Goal: Information Seeking & Learning: Learn about a topic

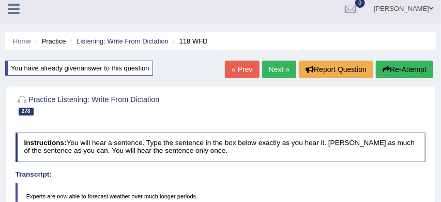
scroll to position [5, 0]
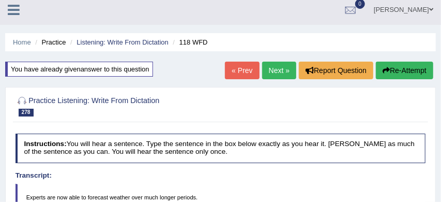
click at [272, 70] on link "Next »" at bounding box center [279, 71] width 34 height 18
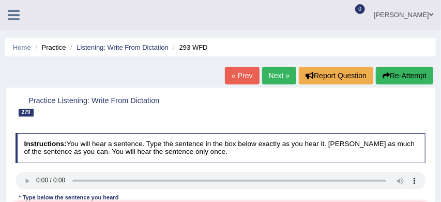
scroll to position [57, 0]
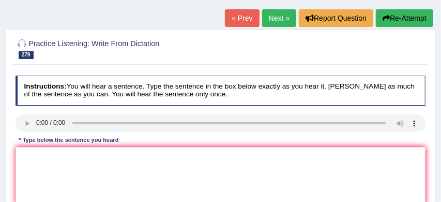
click at [19, 146] on div "Instructions: You will hear a sentence. Type the sentence in the box below exac…" at bounding box center [220, 165] width 415 height 188
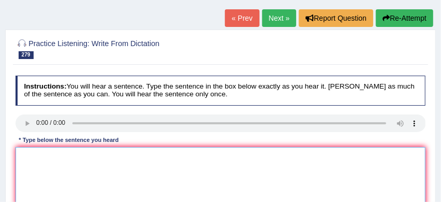
click at [23, 153] on textarea at bounding box center [221, 189] width 411 height 85
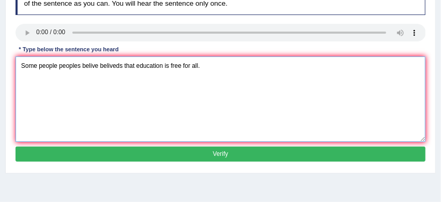
scroll to position [150, 0]
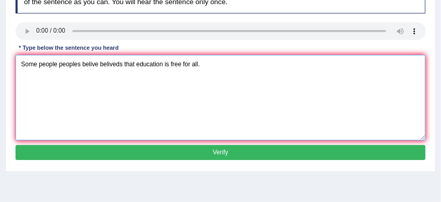
type textarea "Some people peoples belive beliveds that education is free for all."
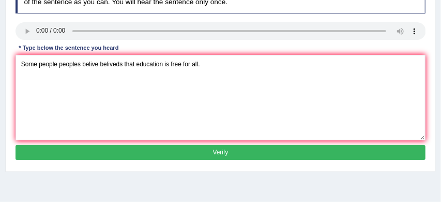
click at [207, 155] on button "Verify" at bounding box center [221, 152] width 411 height 15
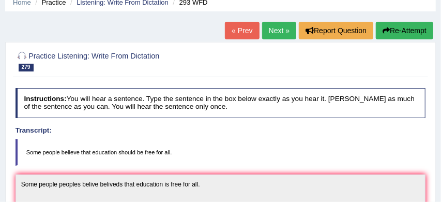
scroll to position [43, 0]
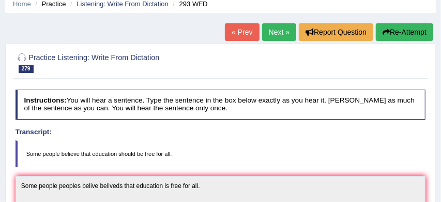
click at [403, 34] on button "Re-Attempt" at bounding box center [404, 32] width 57 height 18
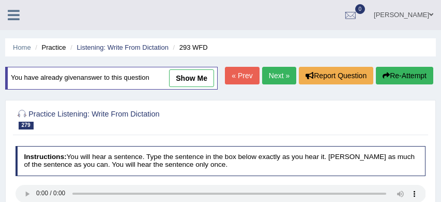
scroll to position [97, 0]
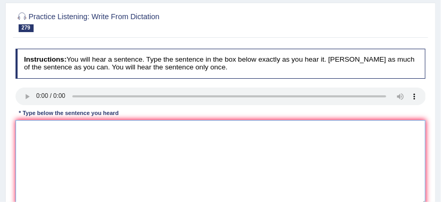
click at [97, 157] on textarea at bounding box center [221, 162] width 411 height 85
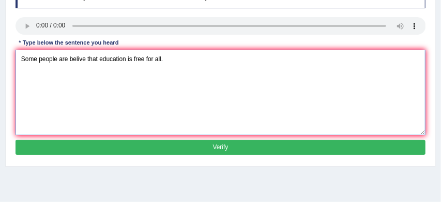
scroll to position [174, 0]
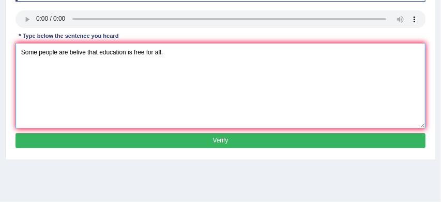
type textarea "Some people are belive that education is free for all."
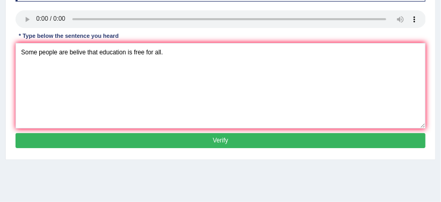
click at [220, 148] on button "Verify" at bounding box center [221, 140] width 411 height 15
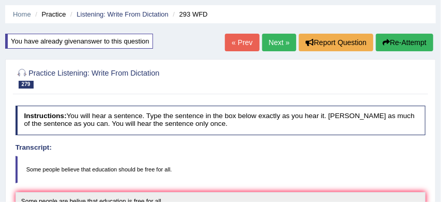
scroll to position [28, 0]
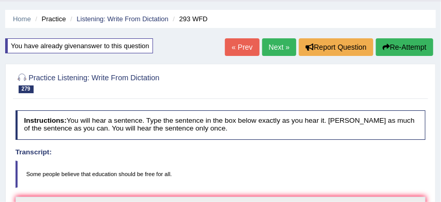
click at [419, 46] on button "Re-Attempt" at bounding box center [404, 47] width 57 height 18
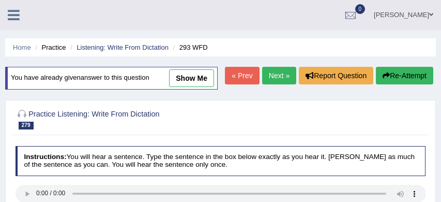
scroll to position [87, 0]
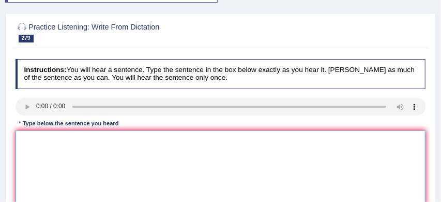
click at [71, 161] on textarea at bounding box center [221, 172] width 411 height 85
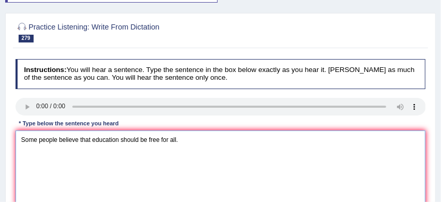
click at [79, 159] on textarea "Some people believe that education should be free for all." at bounding box center [221, 172] width 411 height 85
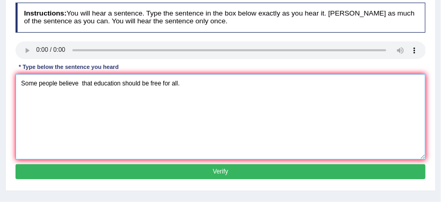
scroll to position [148, 0]
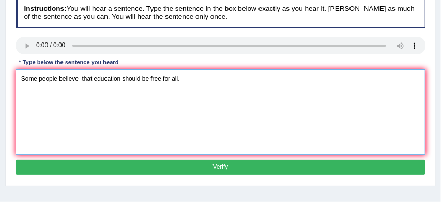
type textarea "Some people believe that education should be free for all."
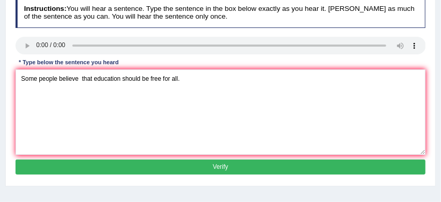
click at [160, 174] on button "Verify" at bounding box center [221, 166] width 411 height 15
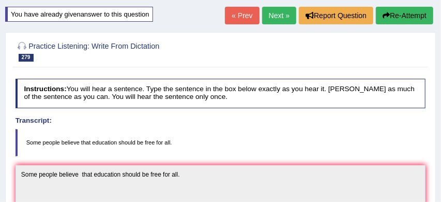
scroll to position [59, 0]
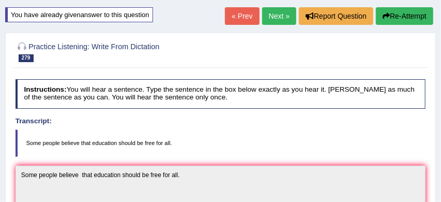
click at [275, 16] on link "Next »" at bounding box center [279, 16] width 34 height 18
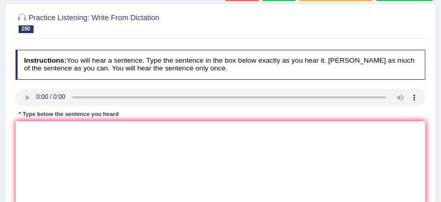
scroll to position [84, 0]
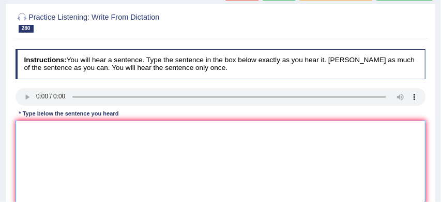
click at [24, 126] on textarea at bounding box center [221, 163] width 411 height 85
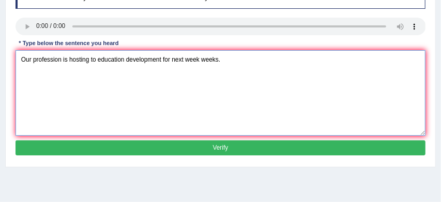
scroll to position [155, 0]
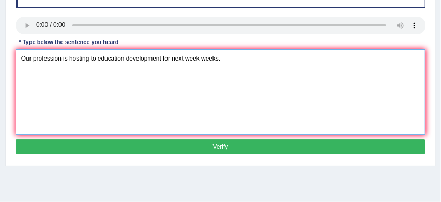
type textarea "Our profession is hosting to education development for next week weeks."
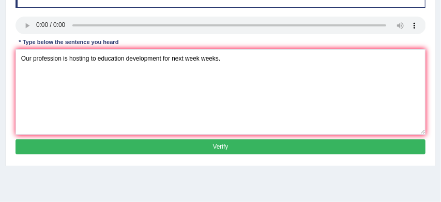
click at [163, 149] on button "Verify" at bounding box center [221, 146] width 411 height 15
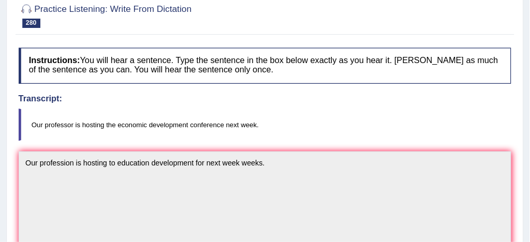
scroll to position [0, 0]
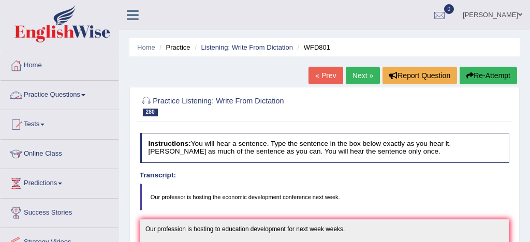
click at [72, 94] on link "Practice Questions" at bounding box center [60, 94] width 118 height 26
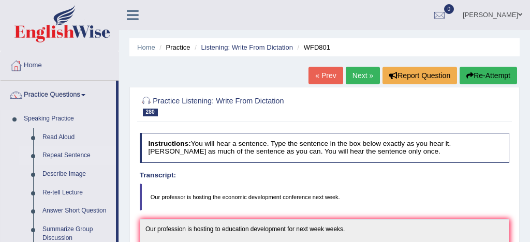
click at [70, 157] on link "Repeat Sentence" at bounding box center [77, 155] width 78 height 19
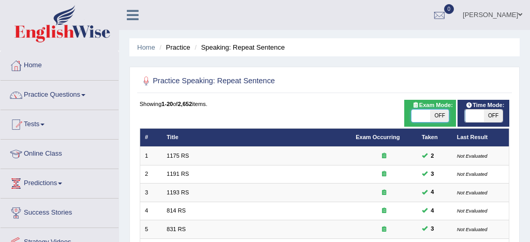
click at [422, 118] on span at bounding box center [420, 116] width 19 height 12
checkbox input "true"
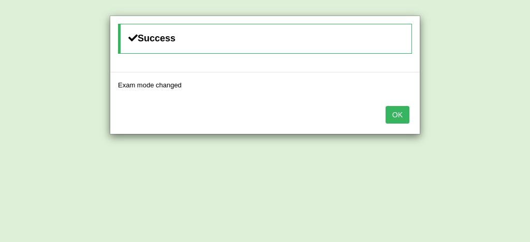
click at [397, 118] on button "OK" at bounding box center [397, 115] width 24 height 18
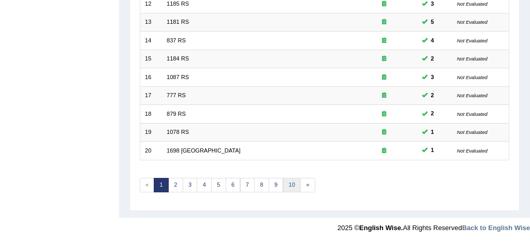
scroll to position [354, 0]
click at [274, 184] on link "9" at bounding box center [276, 185] width 15 height 14
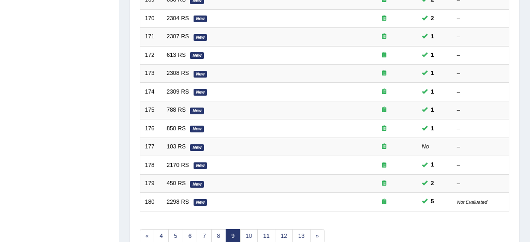
scroll to position [354, 0]
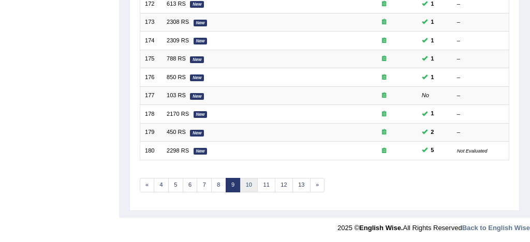
click at [248, 183] on link "10" at bounding box center [249, 185] width 18 height 14
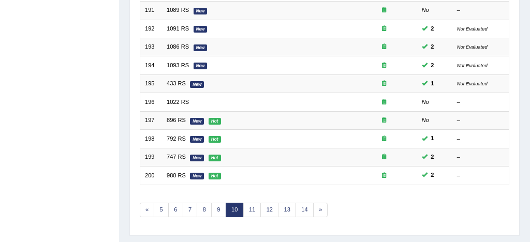
scroll to position [354, 0]
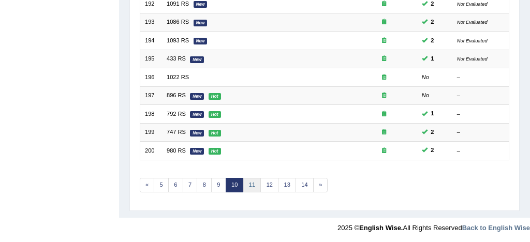
click at [250, 183] on link "11" at bounding box center [252, 185] width 18 height 14
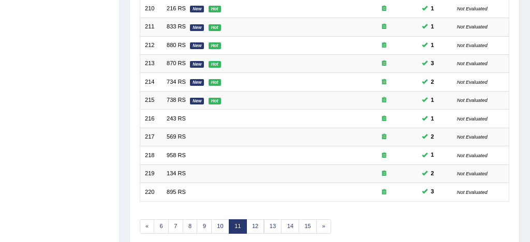
scroll to position [354, 0]
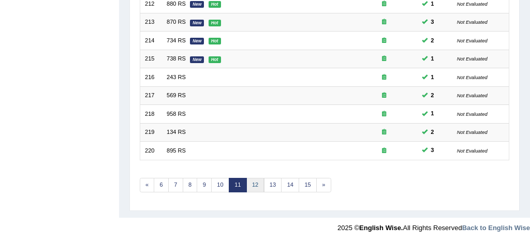
click at [253, 184] on link "12" at bounding box center [255, 185] width 18 height 14
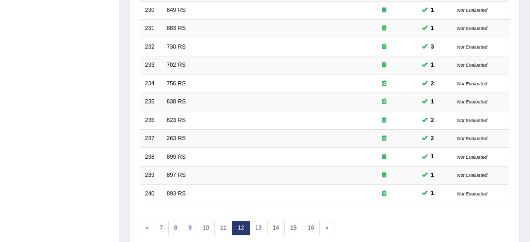
scroll to position [354, 0]
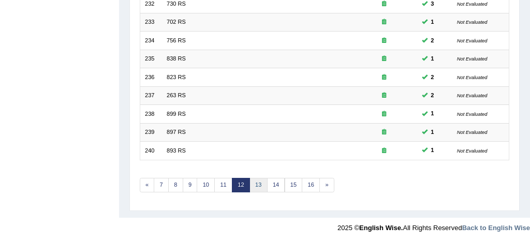
click at [257, 184] on link "13" at bounding box center [258, 185] width 18 height 14
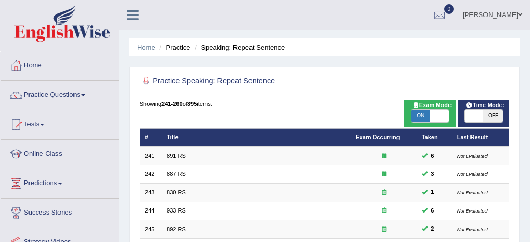
scroll to position [354, 0]
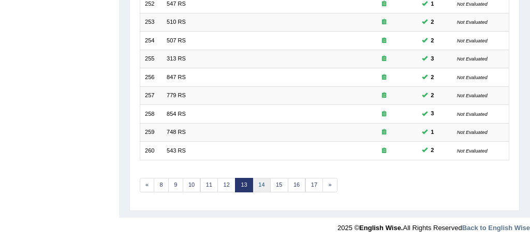
click at [262, 182] on link "14" at bounding box center [261, 185] width 18 height 14
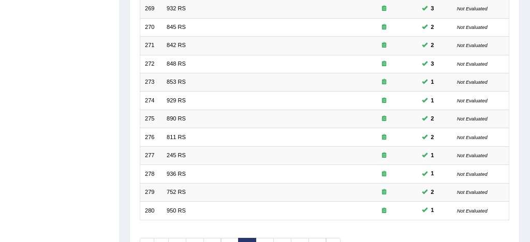
scroll to position [354, 0]
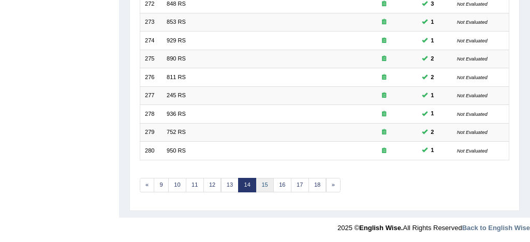
click at [264, 186] on link "15" at bounding box center [265, 185] width 18 height 14
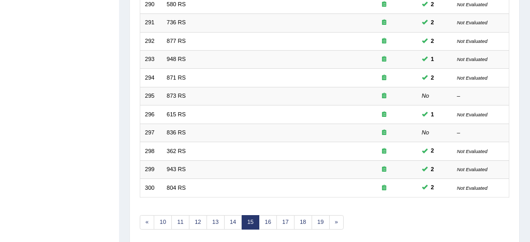
scroll to position [354, 0]
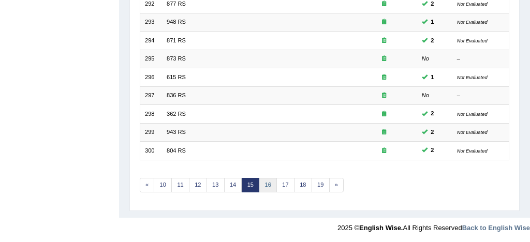
click at [268, 184] on link "16" at bounding box center [268, 185] width 18 height 14
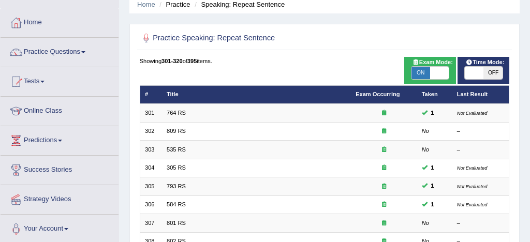
scroll to position [23, 0]
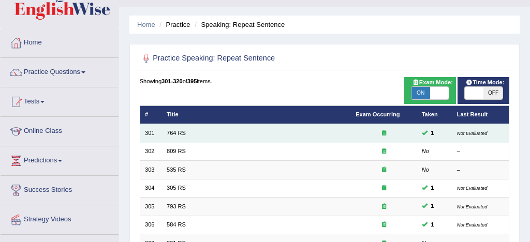
click at [188, 133] on td "764 RS" at bounding box center [256, 133] width 189 height 18
click at [183, 133] on link "764 RS" at bounding box center [176, 133] width 19 height 6
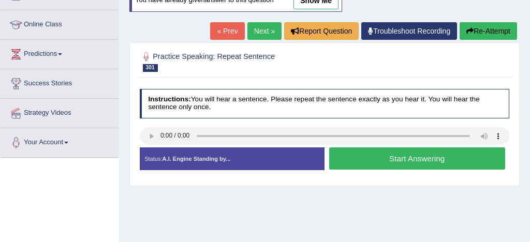
scroll to position [129, 0]
click at [385, 160] on button "Start Answering" at bounding box center [417, 158] width 176 height 22
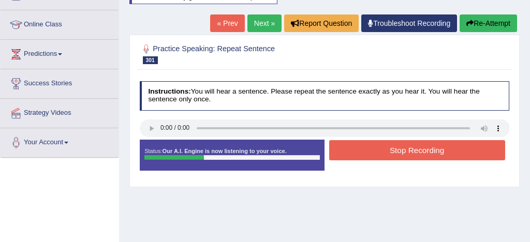
click at [410, 154] on button "Stop Recording" at bounding box center [417, 150] width 176 height 20
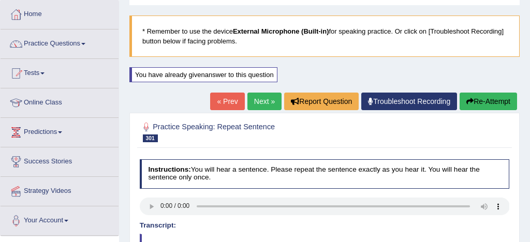
scroll to position [8, 0]
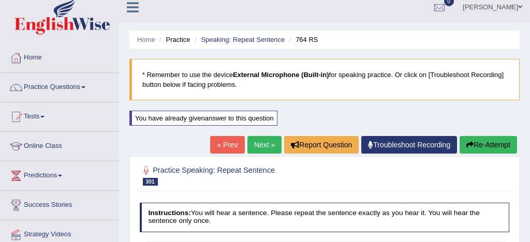
click at [259, 144] on link "Next »" at bounding box center [264, 145] width 34 height 18
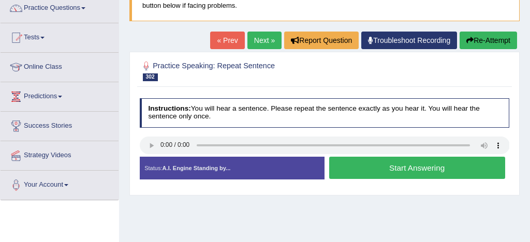
scroll to position [87, 0]
click at [426, 172] on button "Start Answering" at bounding box center [417, 168] width 176 height 22
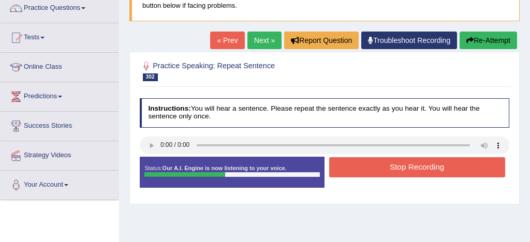
click at [433, 171] on button "Stop Recording" at bounding box center [417, 167] width 176 height 20
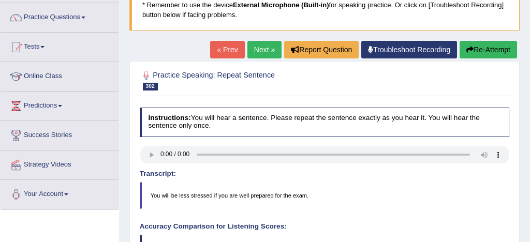
scroll to position [77, 0]
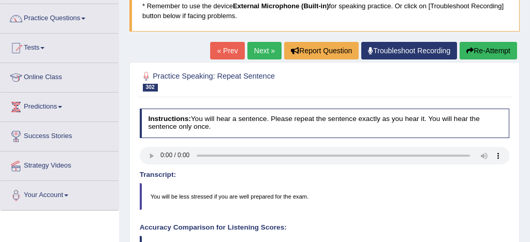
click at [257, 48] on link "Next »" at bounding box center [264, 51] width 34 height 18
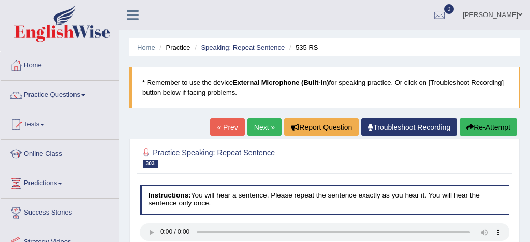
scroll to position [61, 0]
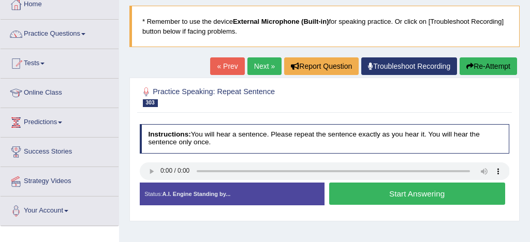
click at [414, 191] on button "Start Answering" at bounding box center [417, 194] width 176 height 22
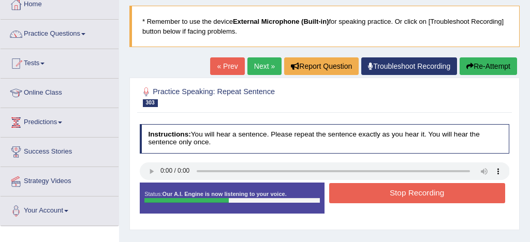
click at [405, 195] on button "Stop Recording" at bounding box center [417, 193] width 176 height 20
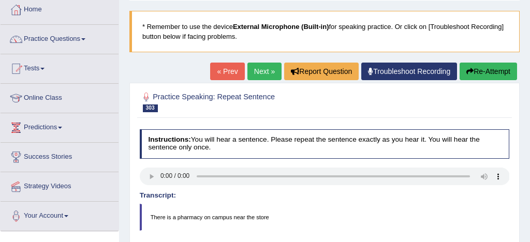
scroll to position [55, 0]
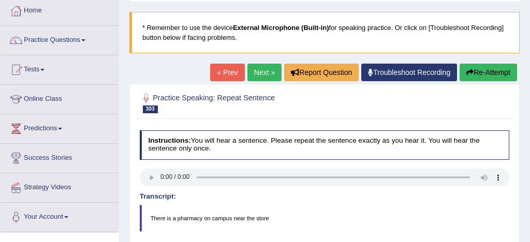
click at [260, 72] on link "Next »" at bounding box center [264, 73] width 34 height 18
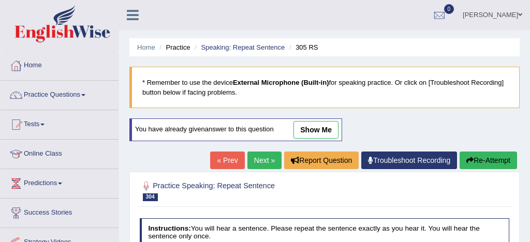
scroll to position [146, 0]
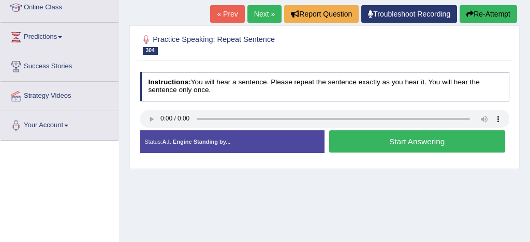
click at [400, 141] on button "Start Answering" at bounding box center [417, 141] width 176 height 22
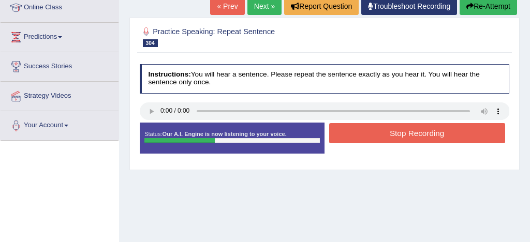
click at [416, 135] on button "Stop Recording" at bounding box center [417, 133] width 176 height 20
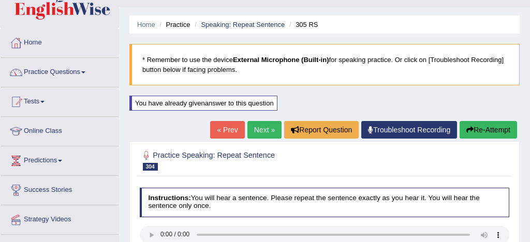
scroll to position [0, 0]
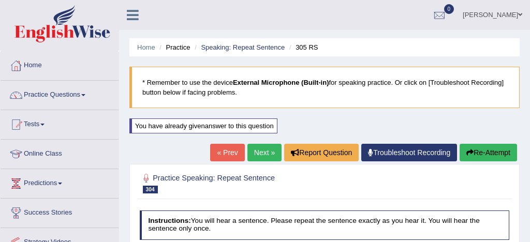
click at [255, 155] on link "Next »" at bounding box center [264, 153] width 34 height 18
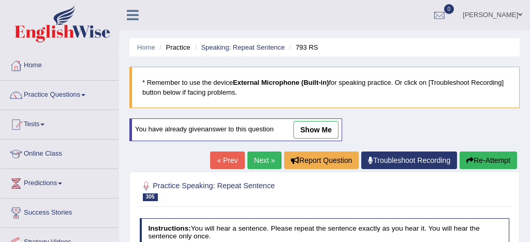
scroll to position [169, 0]
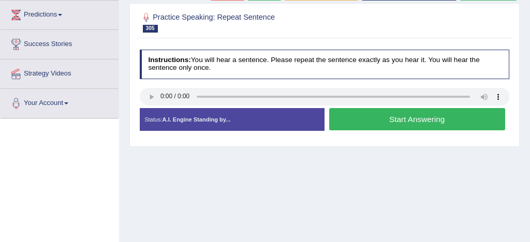
click at [401, 121] on button "Start Answering" at bounding box center [417, 119] width 176 height 22
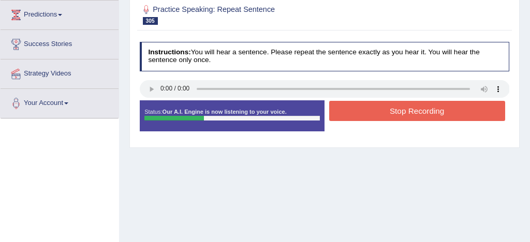
click at [407, 112] on button "Stop Recording" at bounding box center [417, 111] width 176 height 20
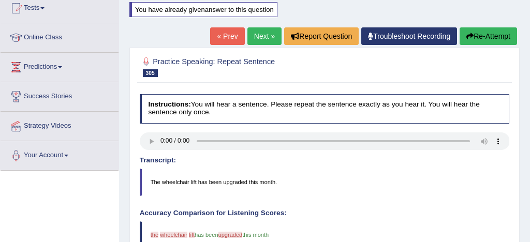
scroll to position [116, 0]
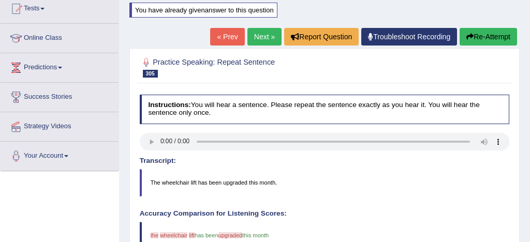
click at [260, 34] on link "Next »" at bounding box center [264, 37] width 34 height 18
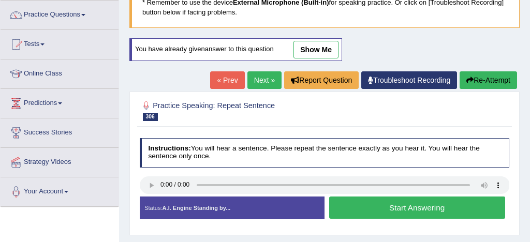
scroll to position [81, 0]
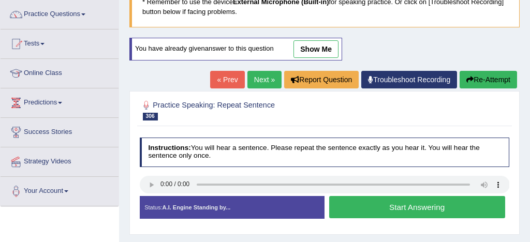
click at [405, 207] on button "Start Answering" at bounding box center [417, 207] width 176 height 22
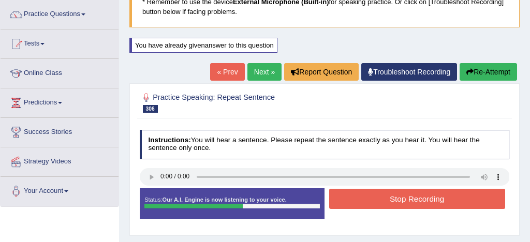
click at [413, 199] on button "Stop Recording" at bounding box center [417, 199] width 176 height 20
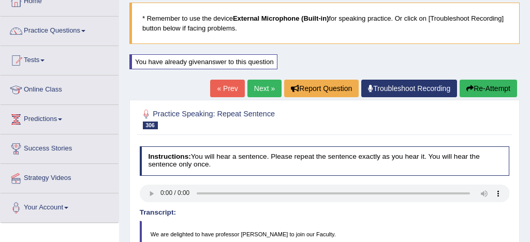
scroll to position [46, 0]
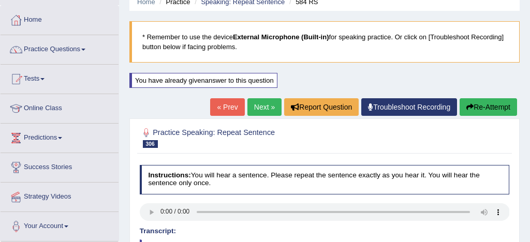
click at [259, 106] on link "Next »" at bounding box center [264, 107] width 34 height 18
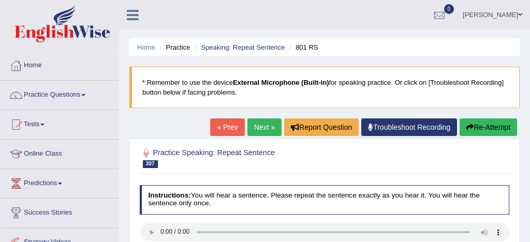
scroll to position [103, 0]
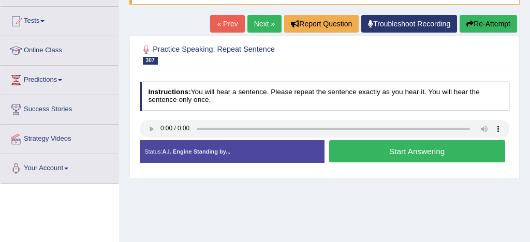
click at [386, 151] on button "Start Answering" at bounding box center [417, 151] width 176 height 22
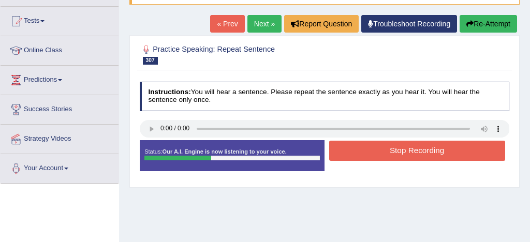
click at [429, 152] on button "Stop Recording" at bounding box center [417, 151] width 176 height 20
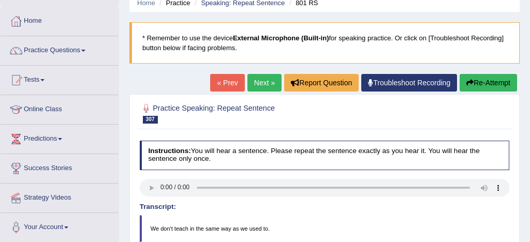
scroll to position [0, 0]
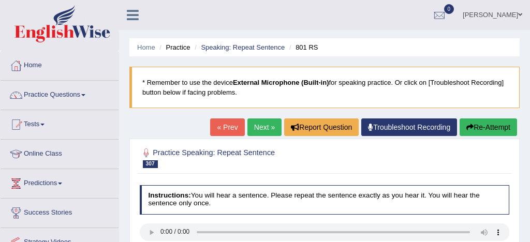
click at [259, 125] on link "Next »" at bounding box center [264, 127] width 34 height 18
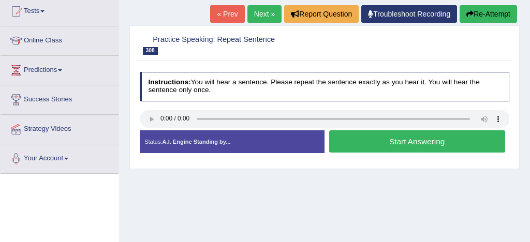
scroll to position [113, 0]
click at [369, 140] on button "Start Answering" at bounding box center [417, 141] width 176 height 22
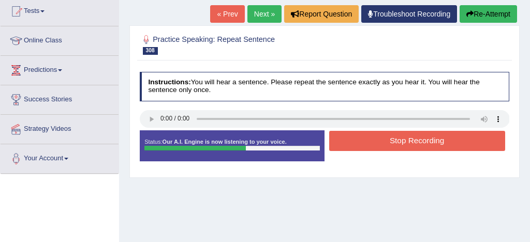
click at [394, 143] on button "Stop Recording" at bounding box center [417, 141] width 176 height 20
